Goal: Task Accomplishment & Management: Use online tool/utility

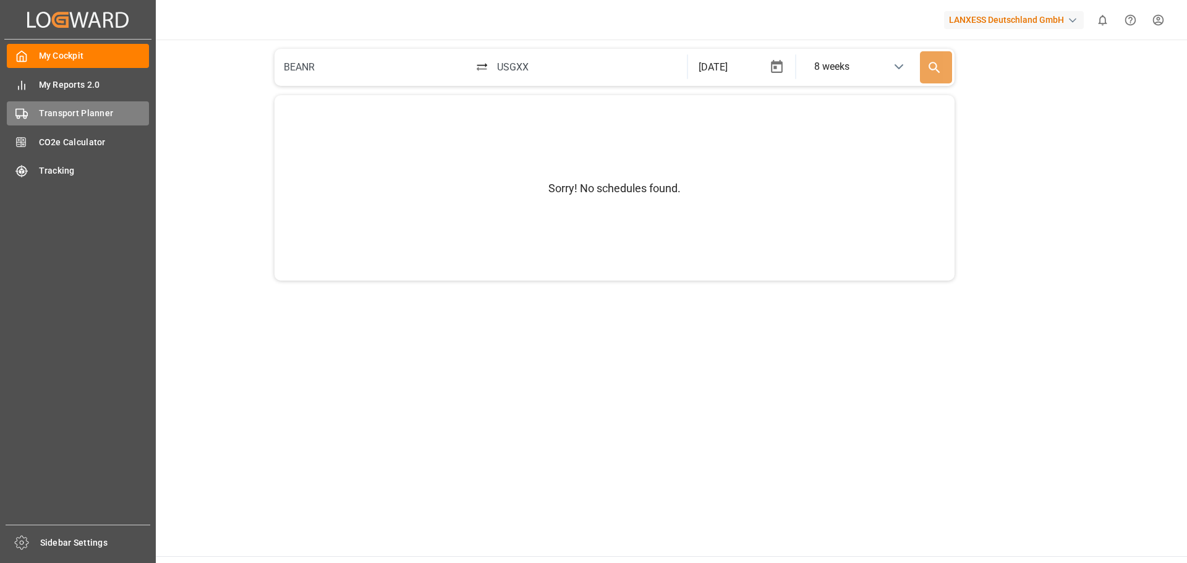
click at [38, 111] on div "Transport Planner Transport Planner" at bounding box center [78, 113] width 142 height 24
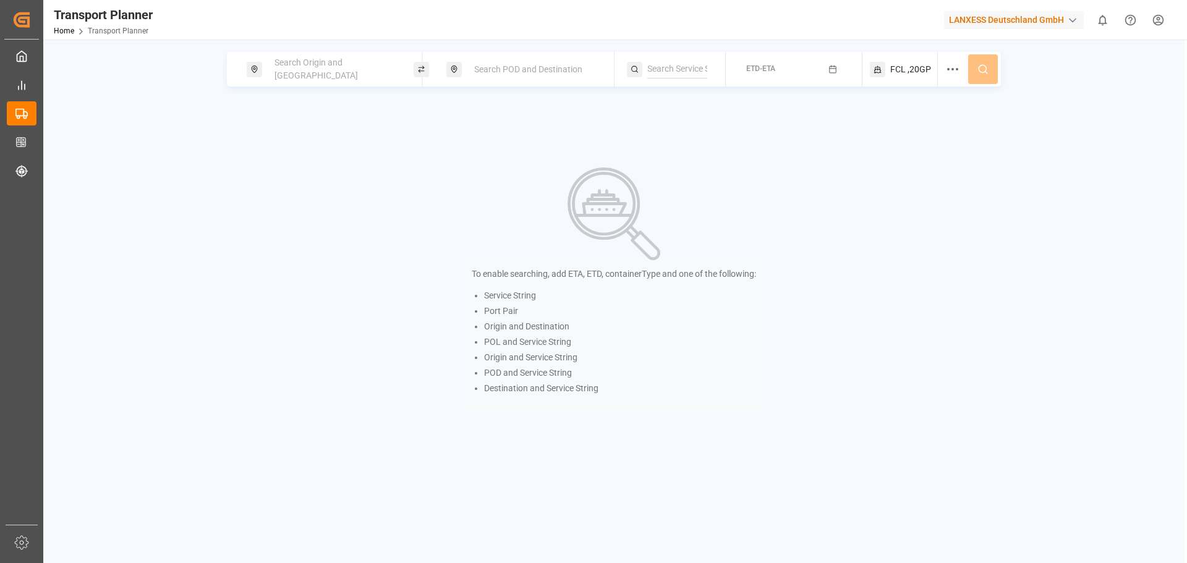
click at [320, 78] on div "Search Origin and [GEOGRAPHIC_DATA]" at bounding box center [334, 69] width 134 height 36
click at [294, 147] on div at bounding box center [334, 156] width 146 height 59
click at [290, 159] on input at bounding box center [323, 168] width 124 height 19
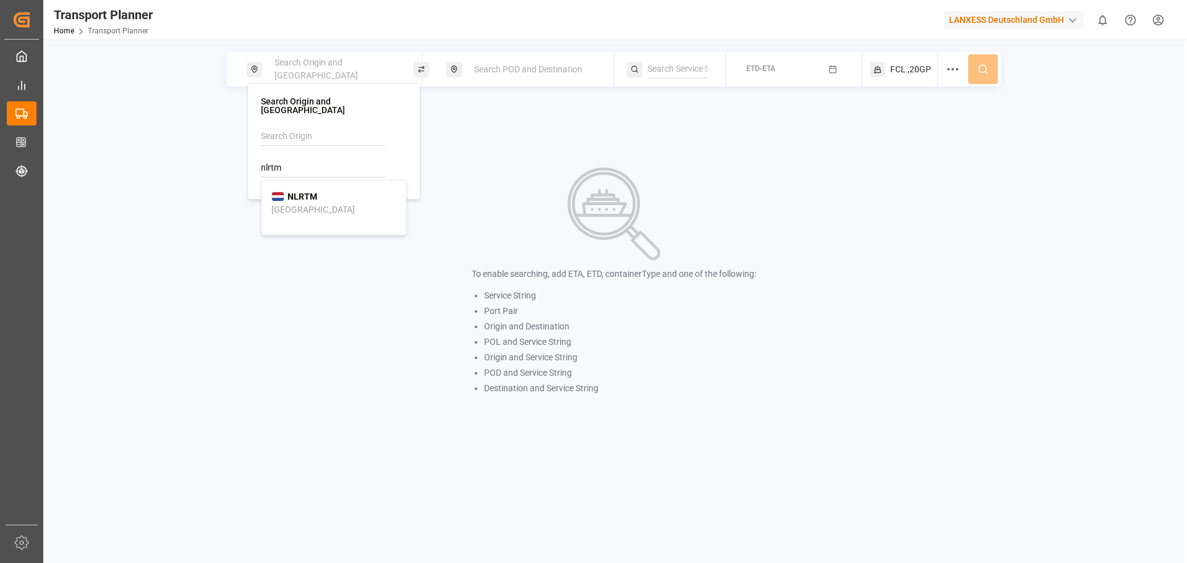
click at [309, 192] on b "NLRTM" at bounding box center [303, 197] width 30 height 10
type input "NLRTM"
click at [500, 68] on span "Search POD and Destination" at bounding box center [528, 69] width 108 height 10
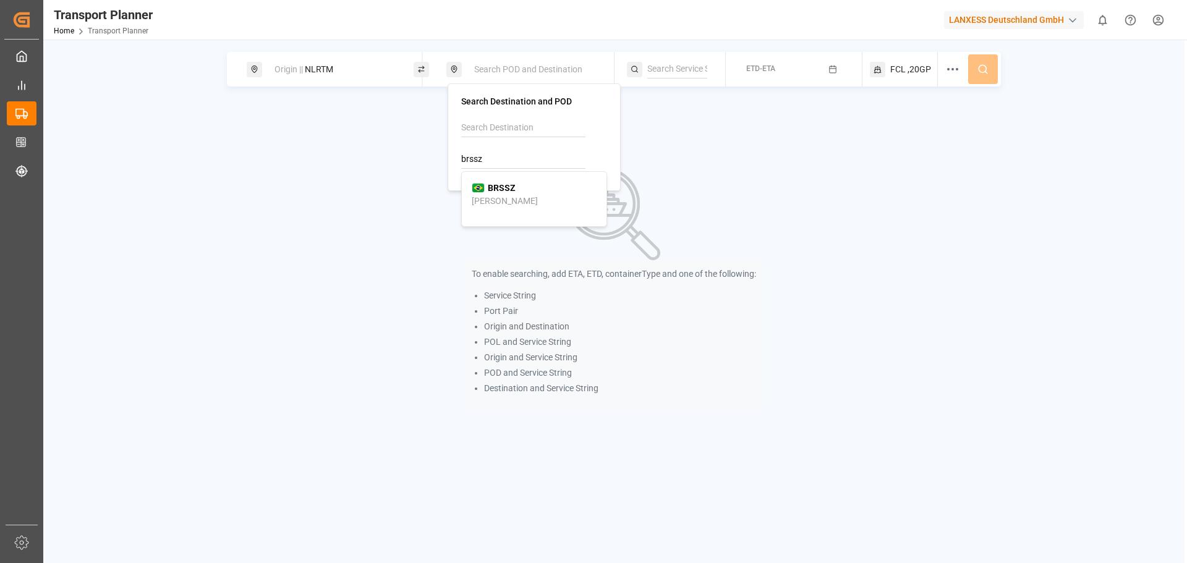
click at [510, 208] on li "[PERSON_NAME]" at bounding box center [534, 195] width 145 height 36
click at [503, 198] on div "[PERSON_NAME]" at bounding box center [534, 195] width 125 height 26
type input "BRSSZ"
click at [827, 69] on button "ETD-ETA" at bounding box center [793, 70] width 121 height 24
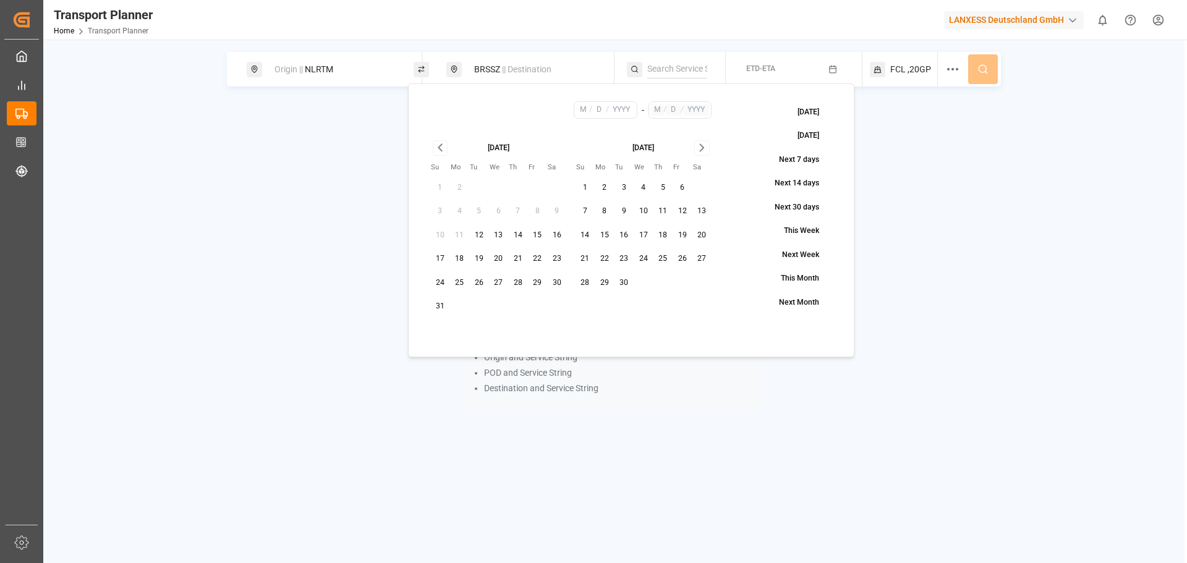
click at [587, 185] on button "1" at bounding box center [586, 188] width 20 height 20
type input "9"
type input "1"
type input "2025"
click at [706, 144] on icon "Go to next month" at bounding box center [702, 147] width 14 height 15
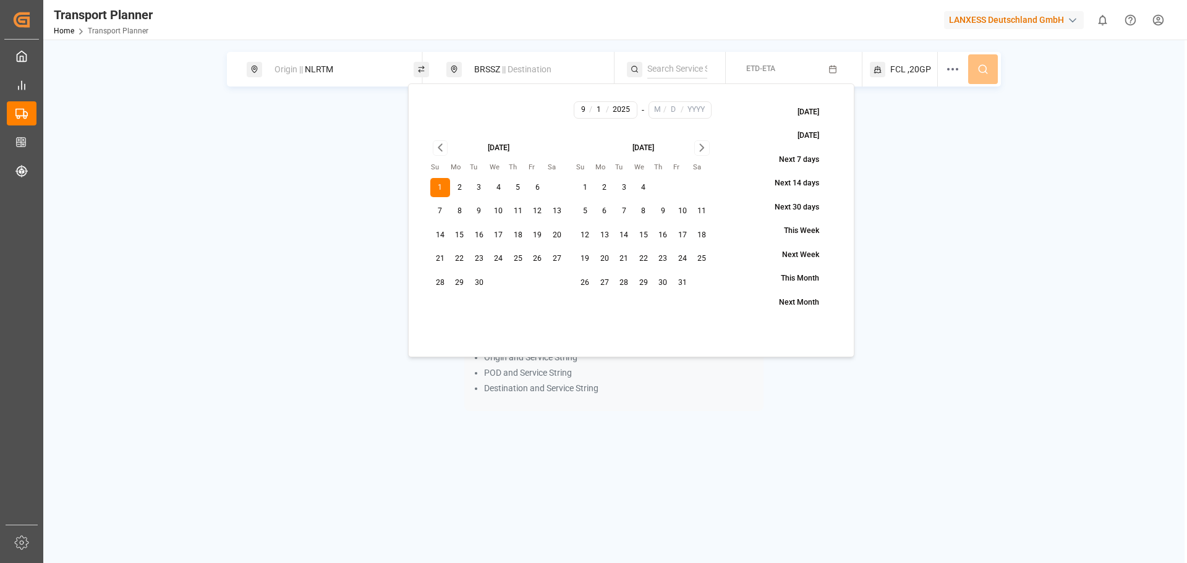
click at [685, 285] on button "31" at bounding box center [683, 283] width 20 height 20
type input "10"
type input "31"
type input "2025"
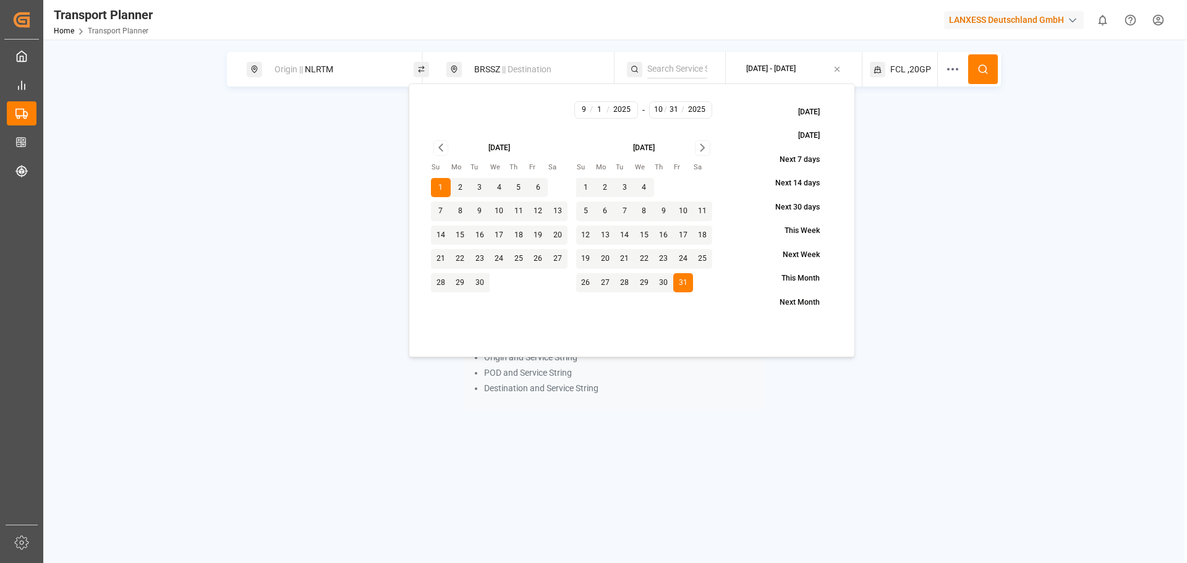
click at [991, 76] on button at bounding box center [983, 69] width 30 height 30
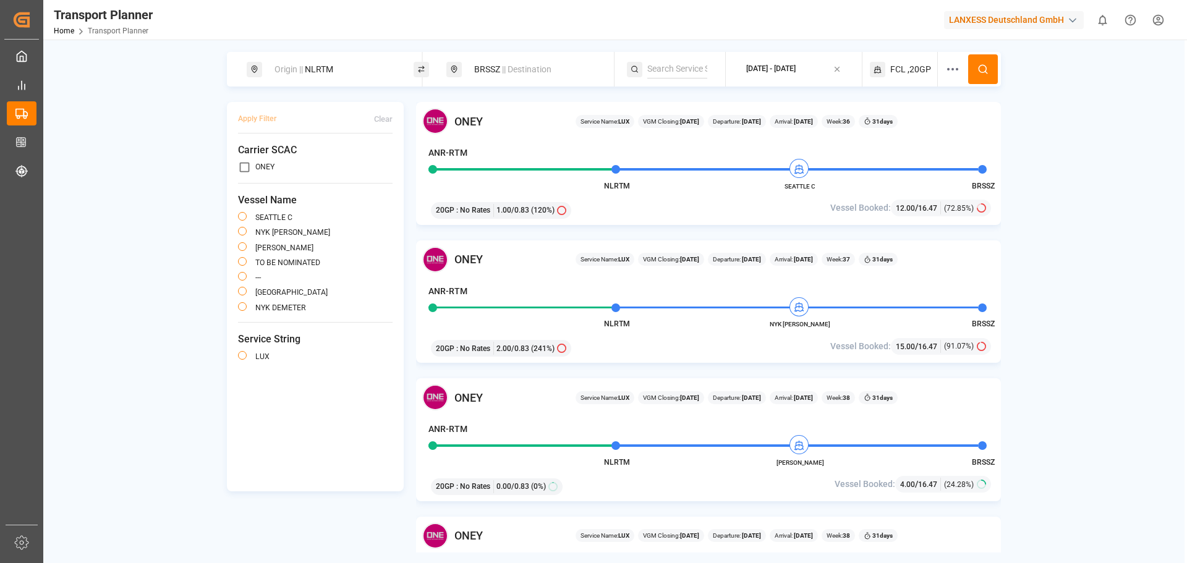
click at [1078, 311] on div "Origin || NLRTM BRSSZ || Destination [DATE] - [DATE] FCL ,20GP Apply Filter Cle…" at bounding box center [613, 302] width 1141 height 501
